Goal: Find specific page/section: Find specific page/section

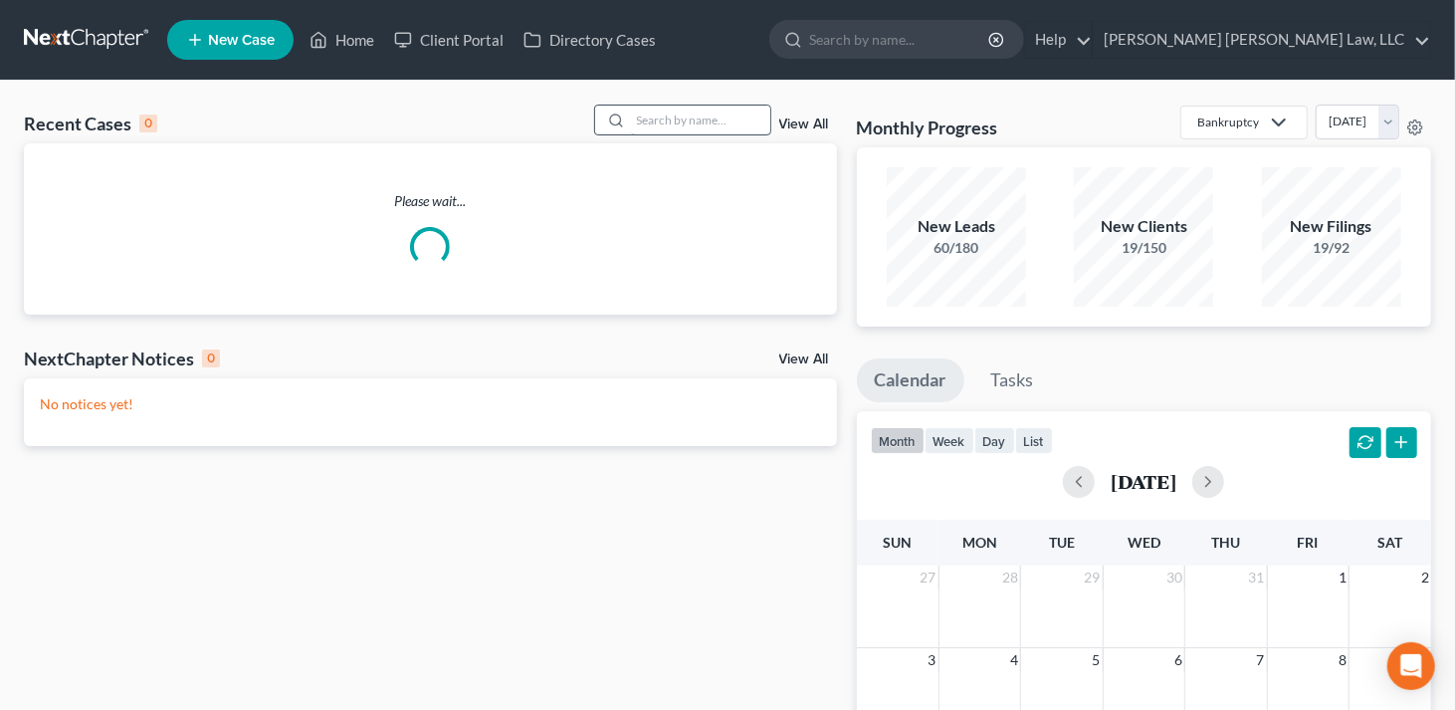
click at [640, 111] on input "search" at bounding box center [700, 120] width 139 height 29
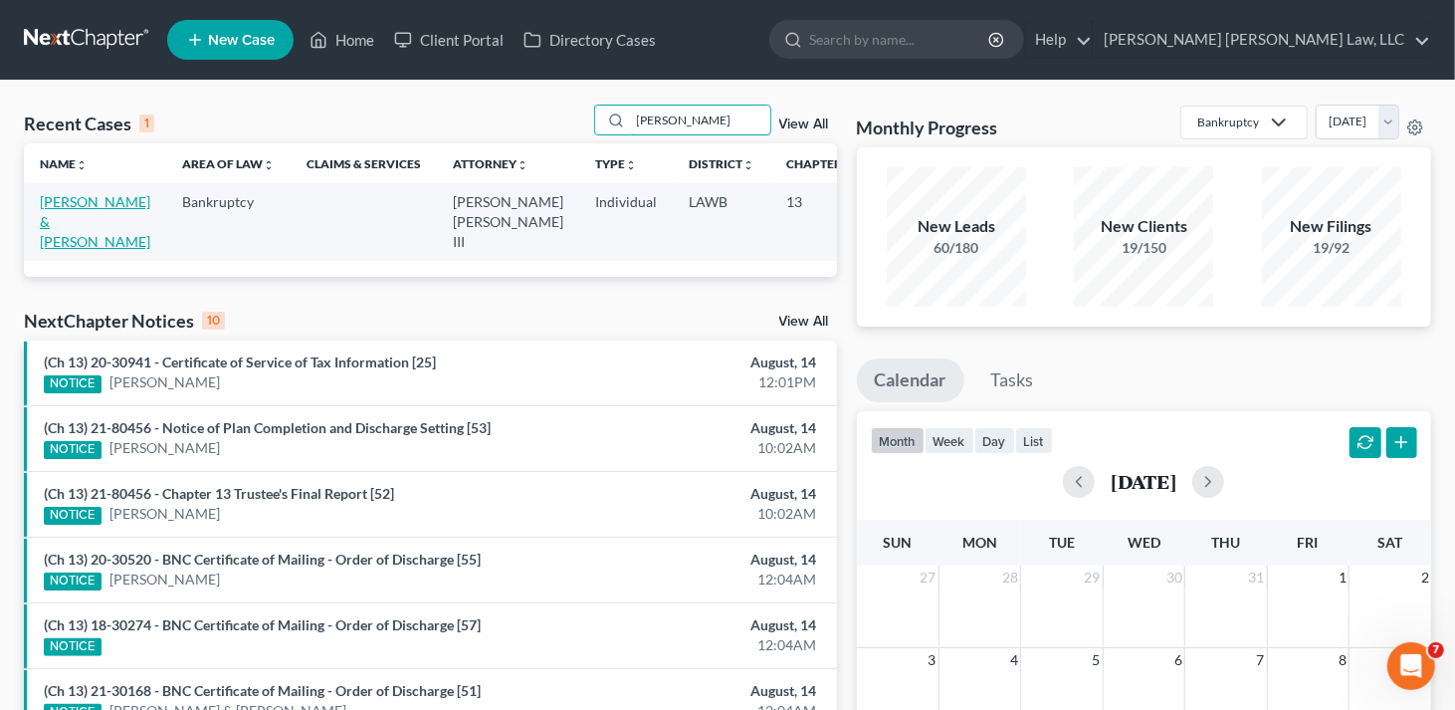
type input "[PERSON_NAME]"
click at [63, 226] on link "[PERSON_NAME] & [PERSON_NAME]" at bounding box center [95, 221] width 110 height 57
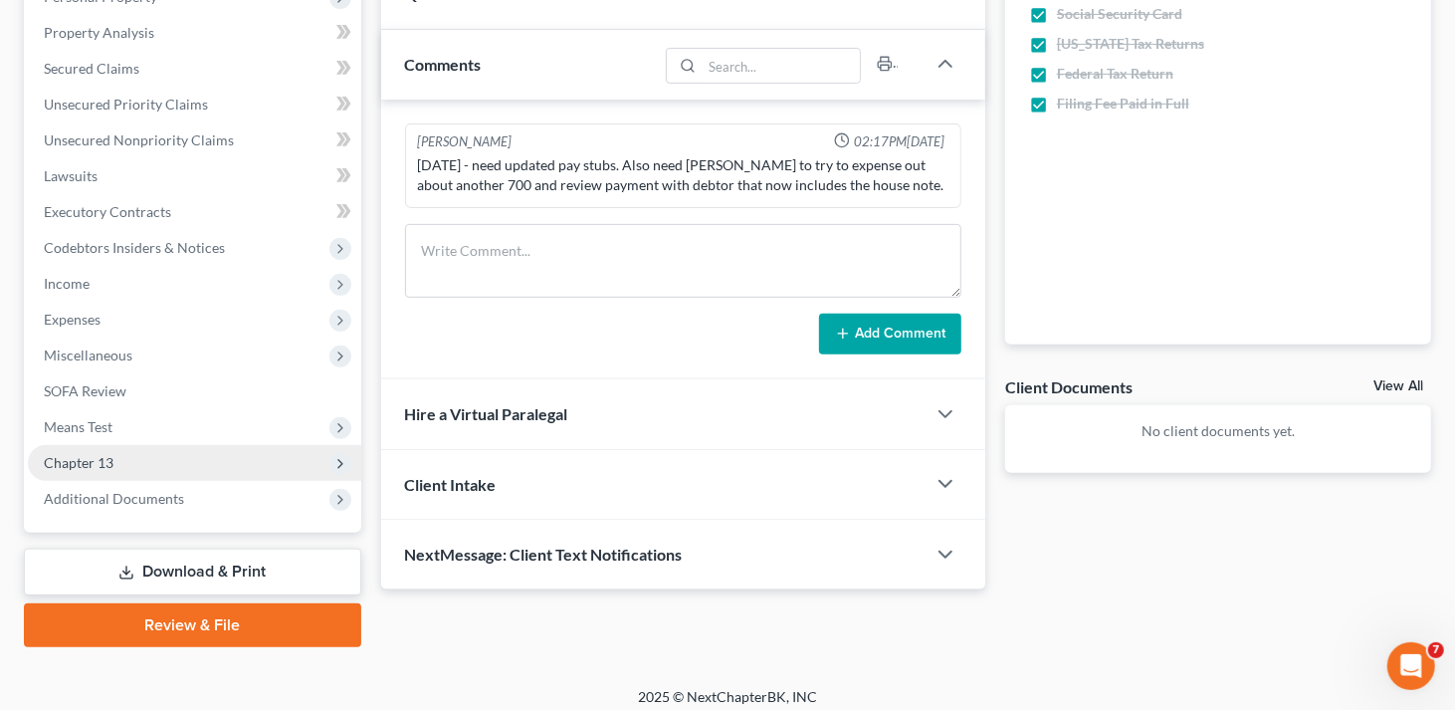
scroll to position [381, 0]
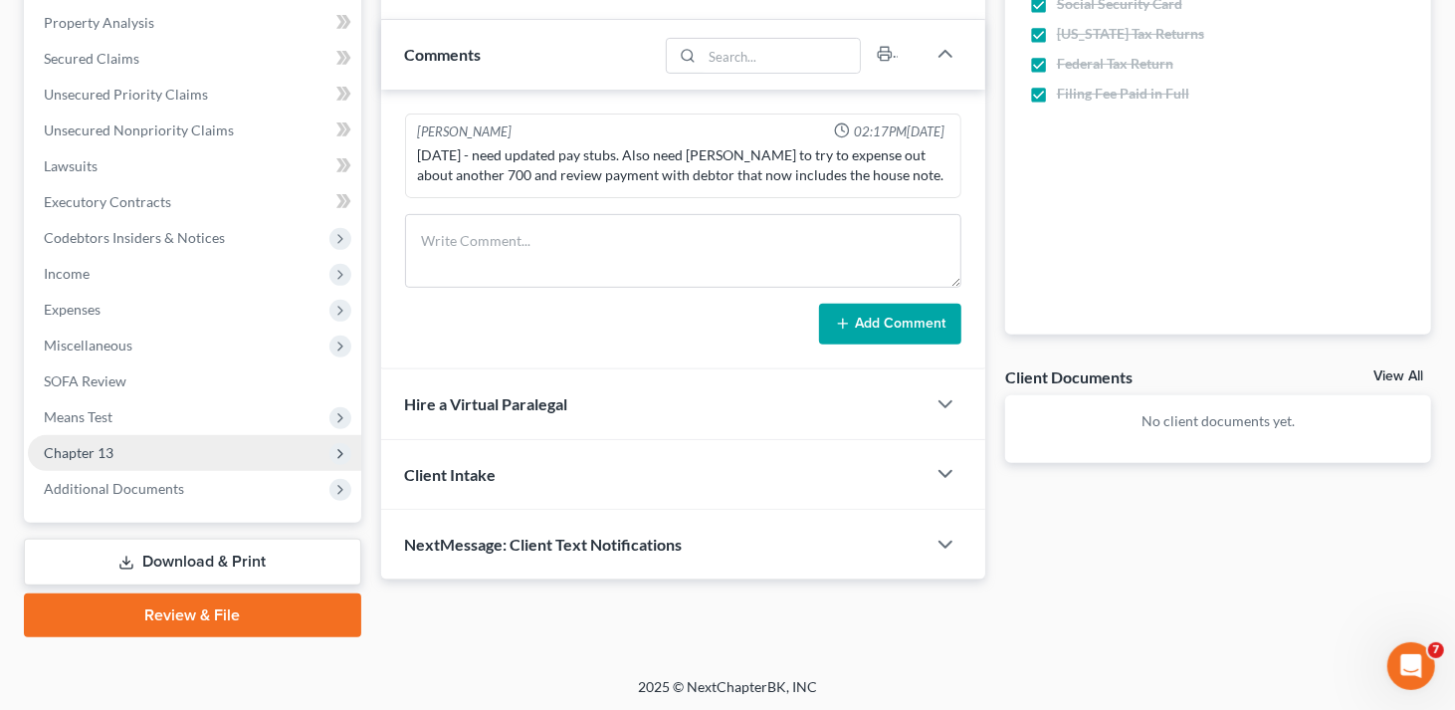
click at [115, 462] on span "Chapter 13" at bounding box center [194, 453] width 333 height 36
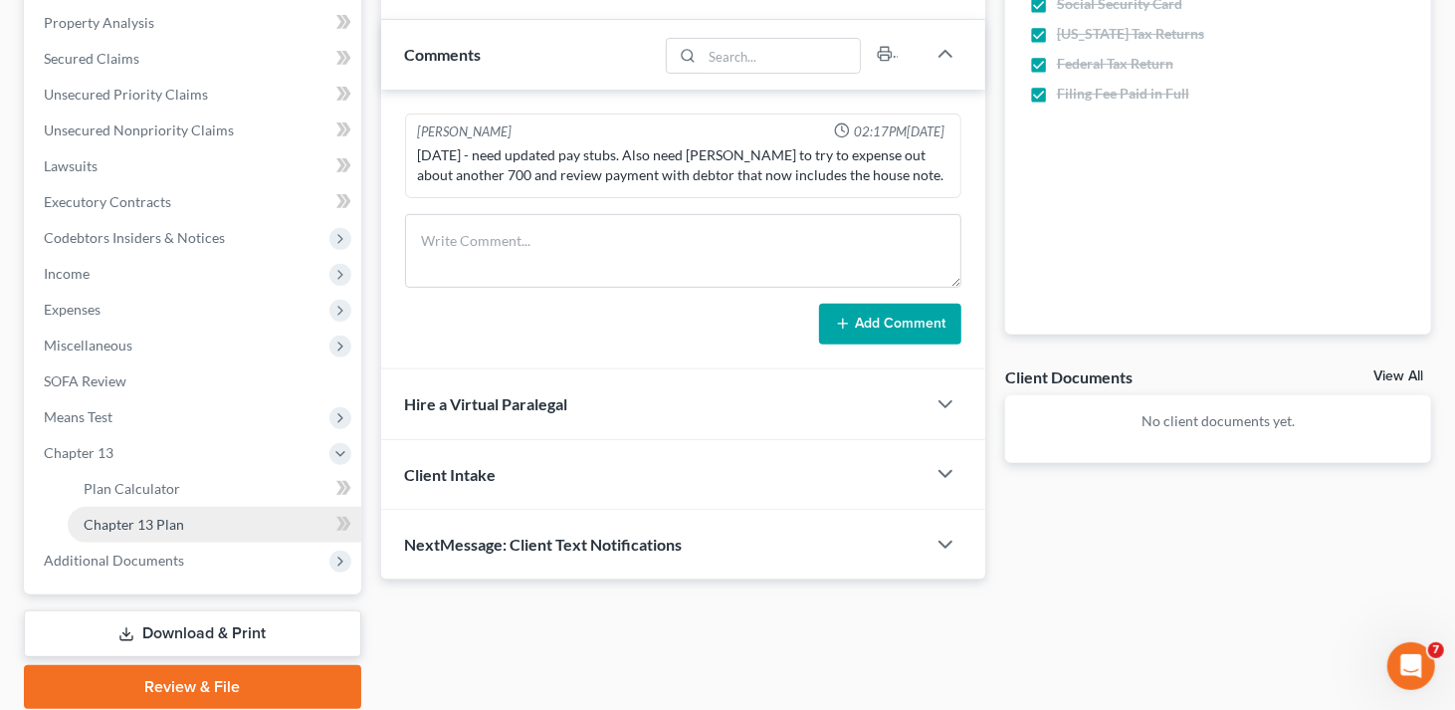
click at [158, 517] on span "Chapter 13 Plan" at bounding box center [134, 524] width 101 height 17
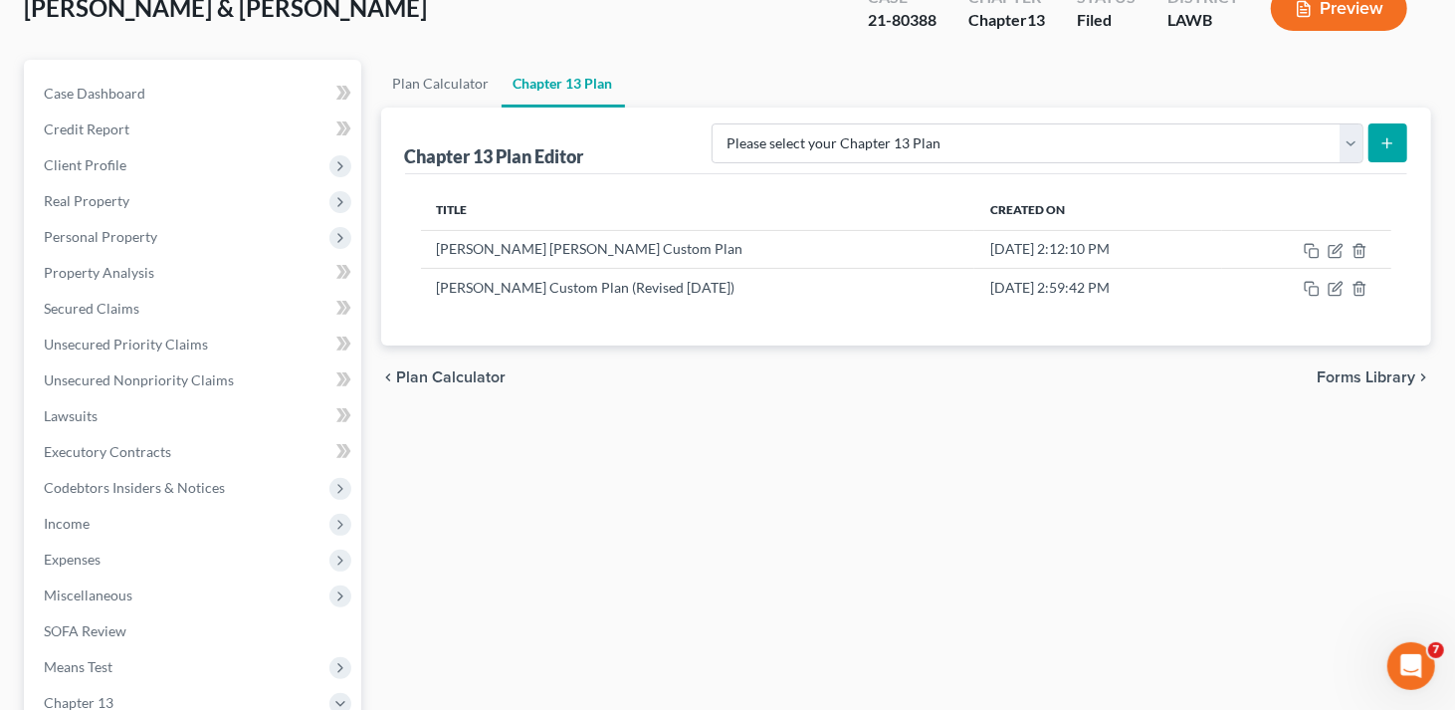
scroll to position [398, 0]
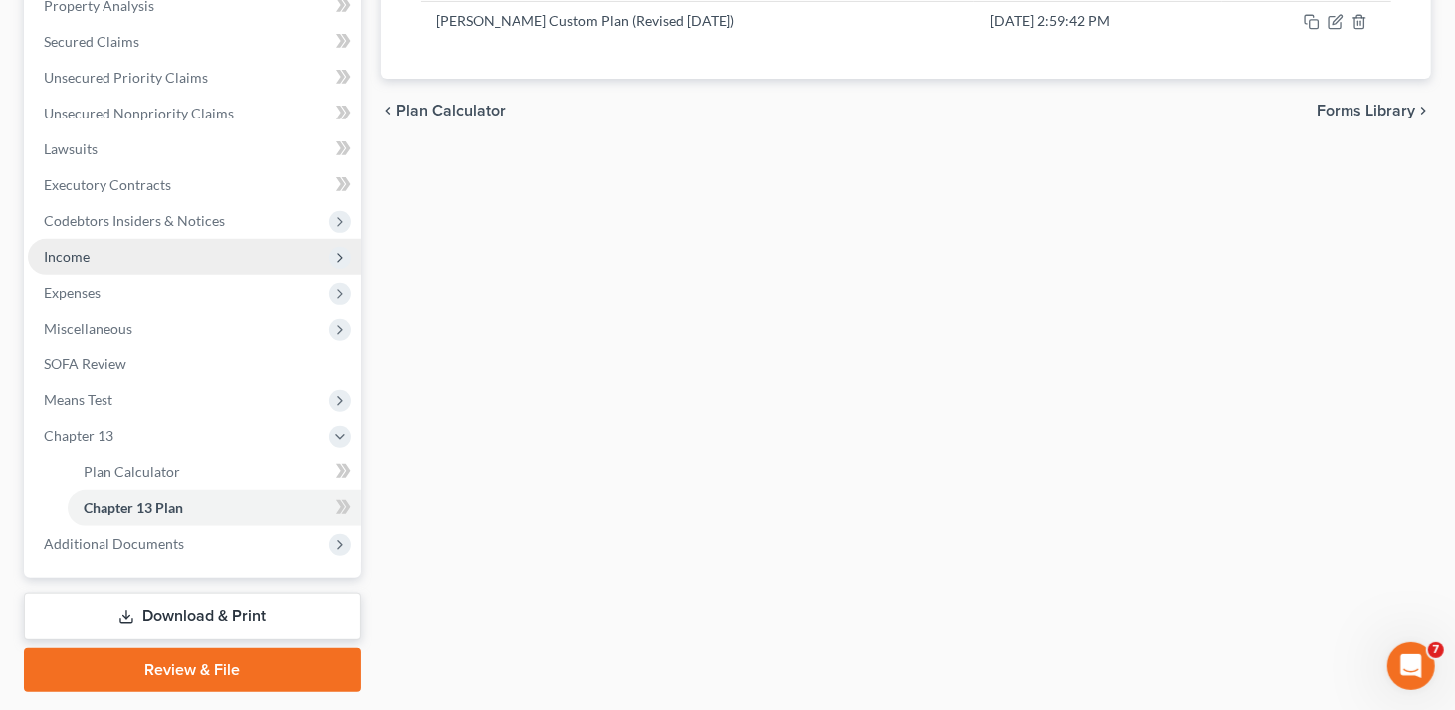
click at [82, 263] on span "Income" at bounding box center [67, 256] width 46 height 17
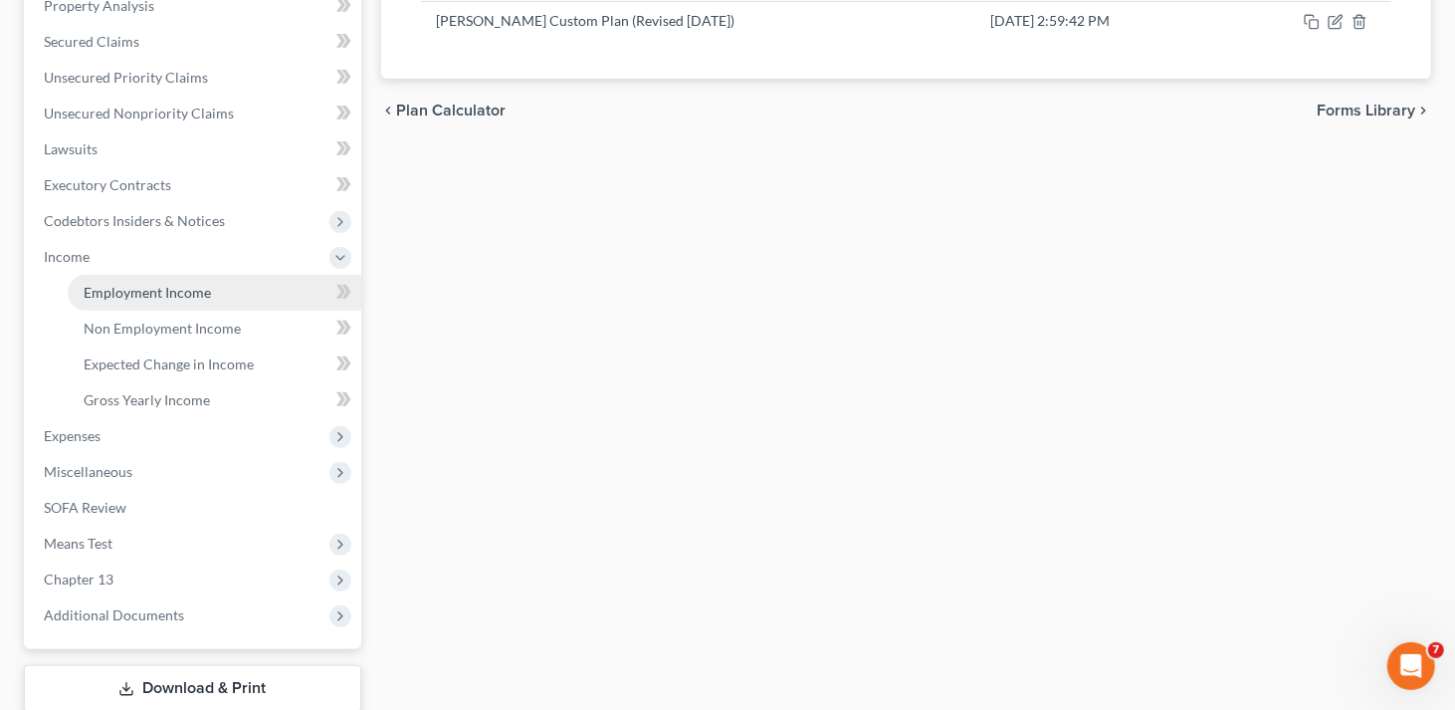
click at [94, 286] on span "Employment Income" at bounding box center [147, 292] width 127 height 17
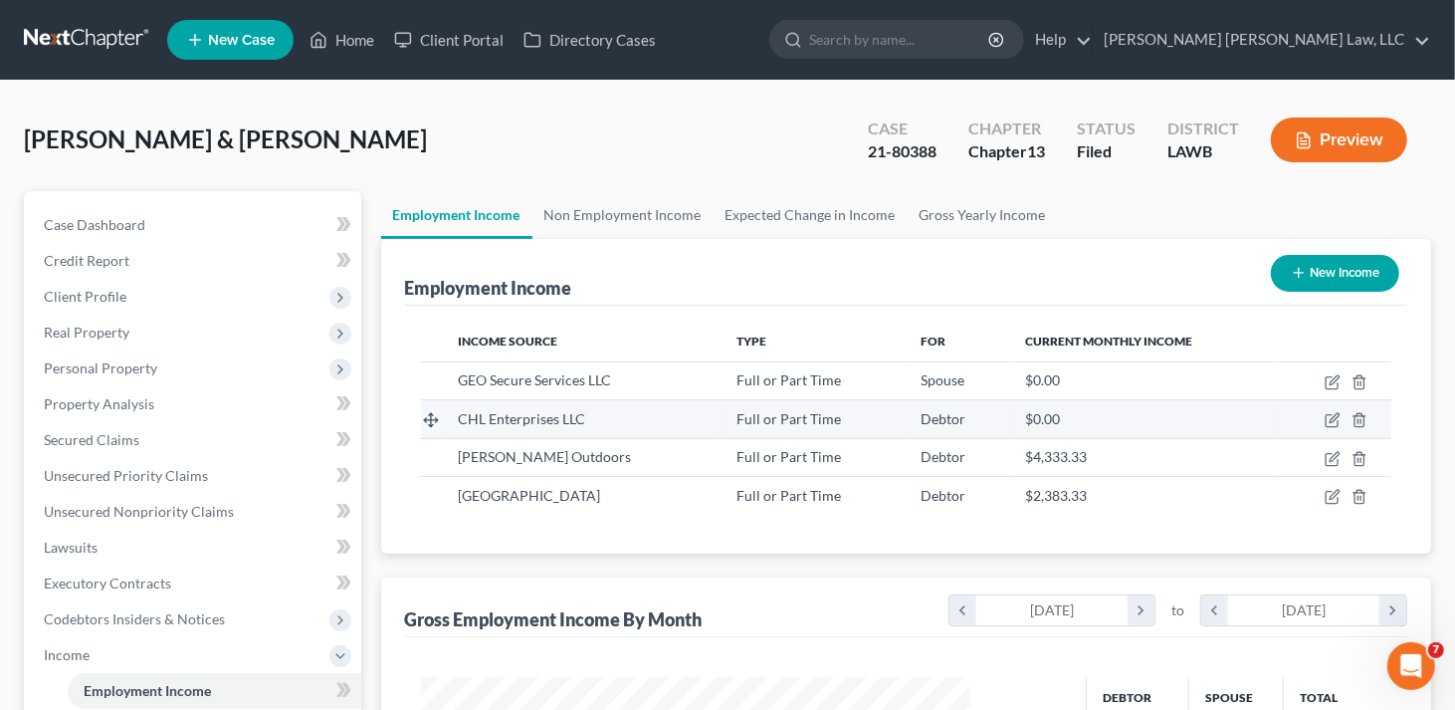
scroll to position [354, 590]
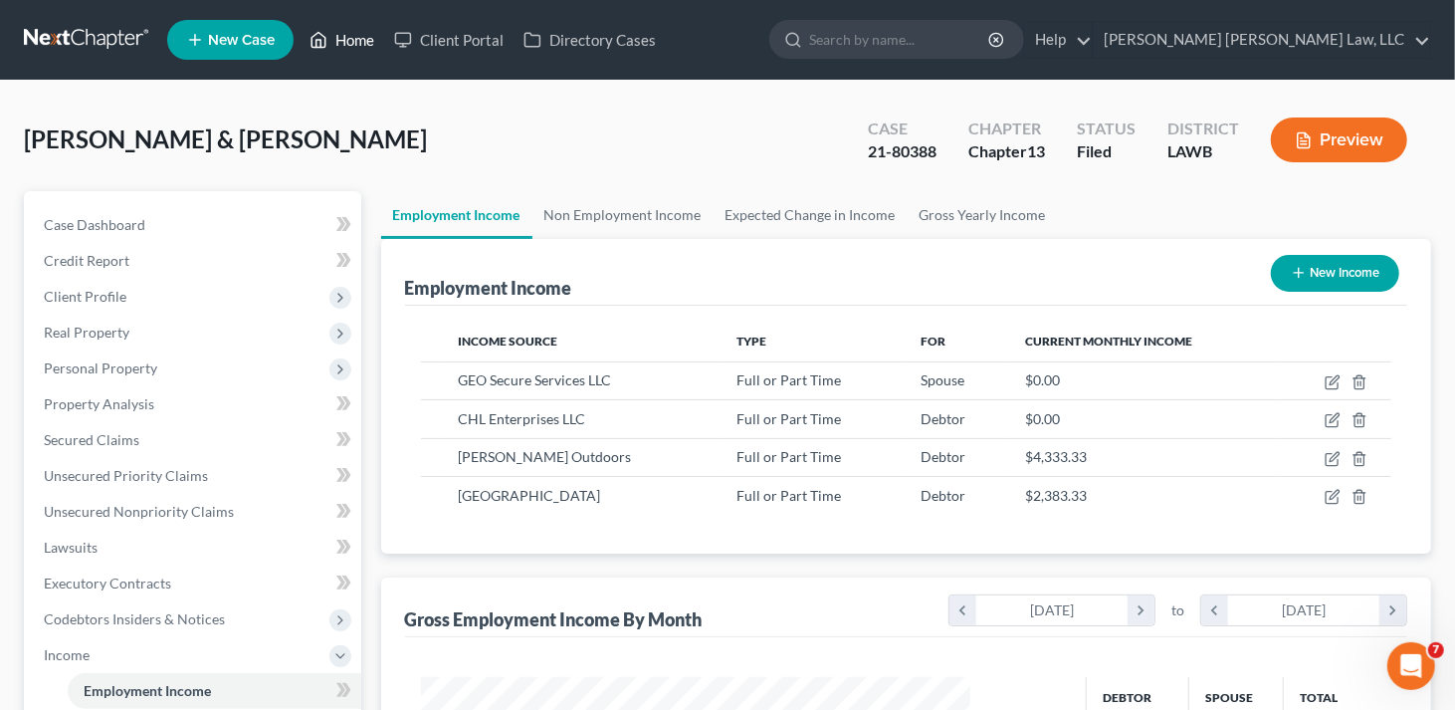
click at [345, 33] on link "Home" at bounding box center [342, 40] width 85 height 36
